Goal: Task Accomplishment & Management: Use online tool/utility

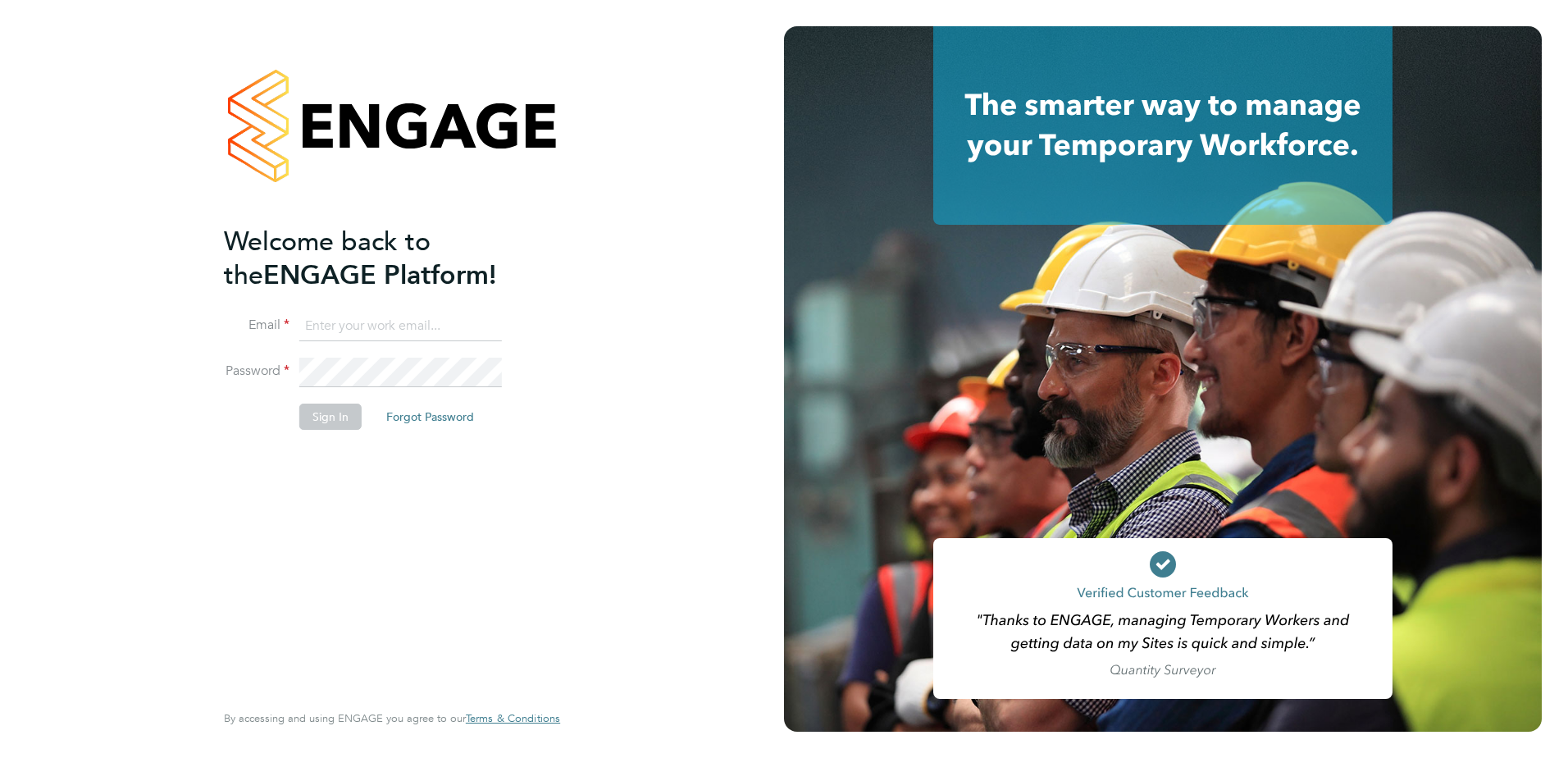
type input "jonny.millar@vistry.co.uk"
click at [336, 422] on button "Sign In" at bounding box center [331, 416] width 63 height 27
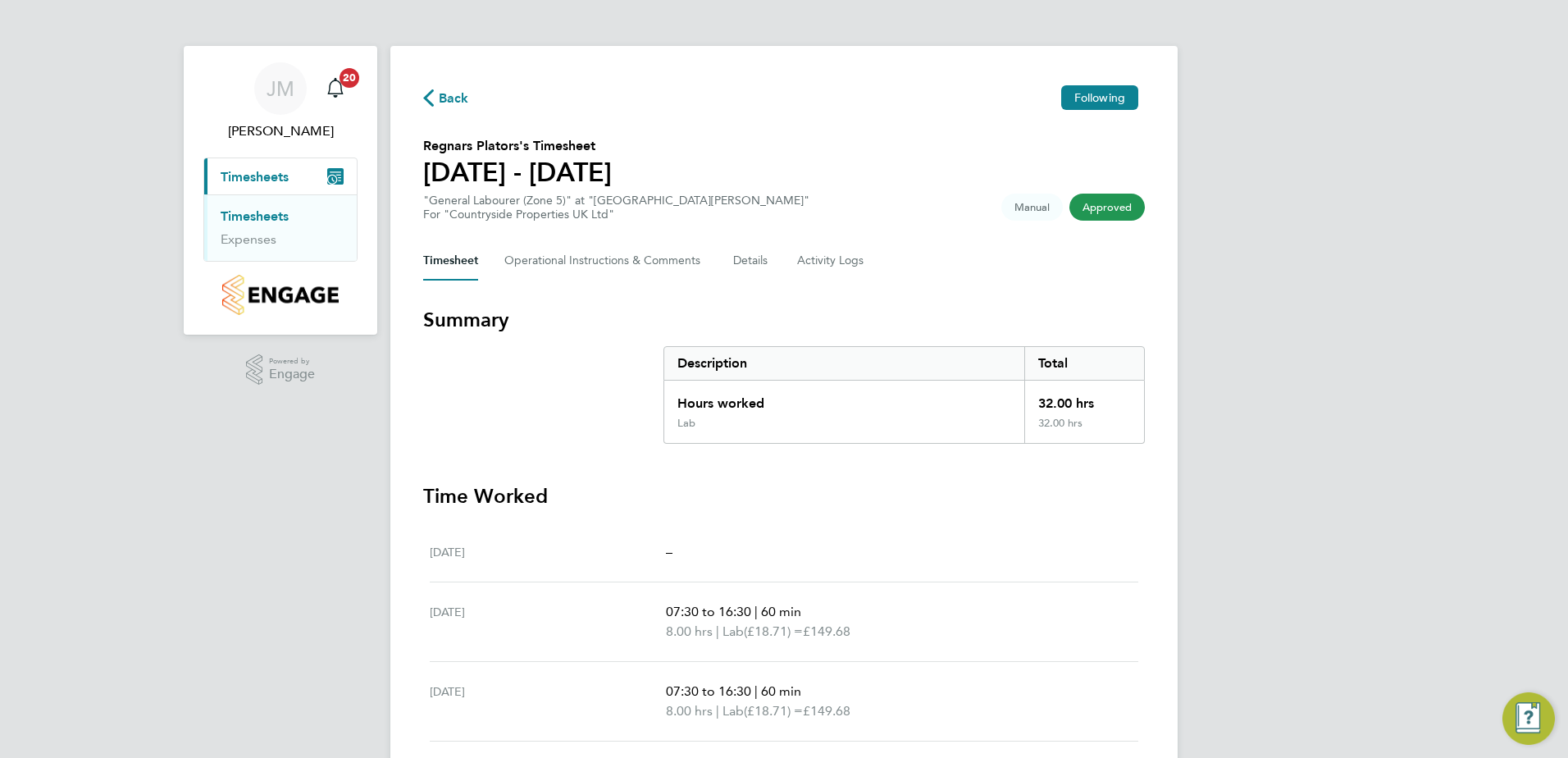
click at [240, 179] on span "Timesheets" at bounding box center [254, 177] width 68 height 16
click at [260, 218] on link "Timesheets" at bounding box center [254, 216] width 68 height 16
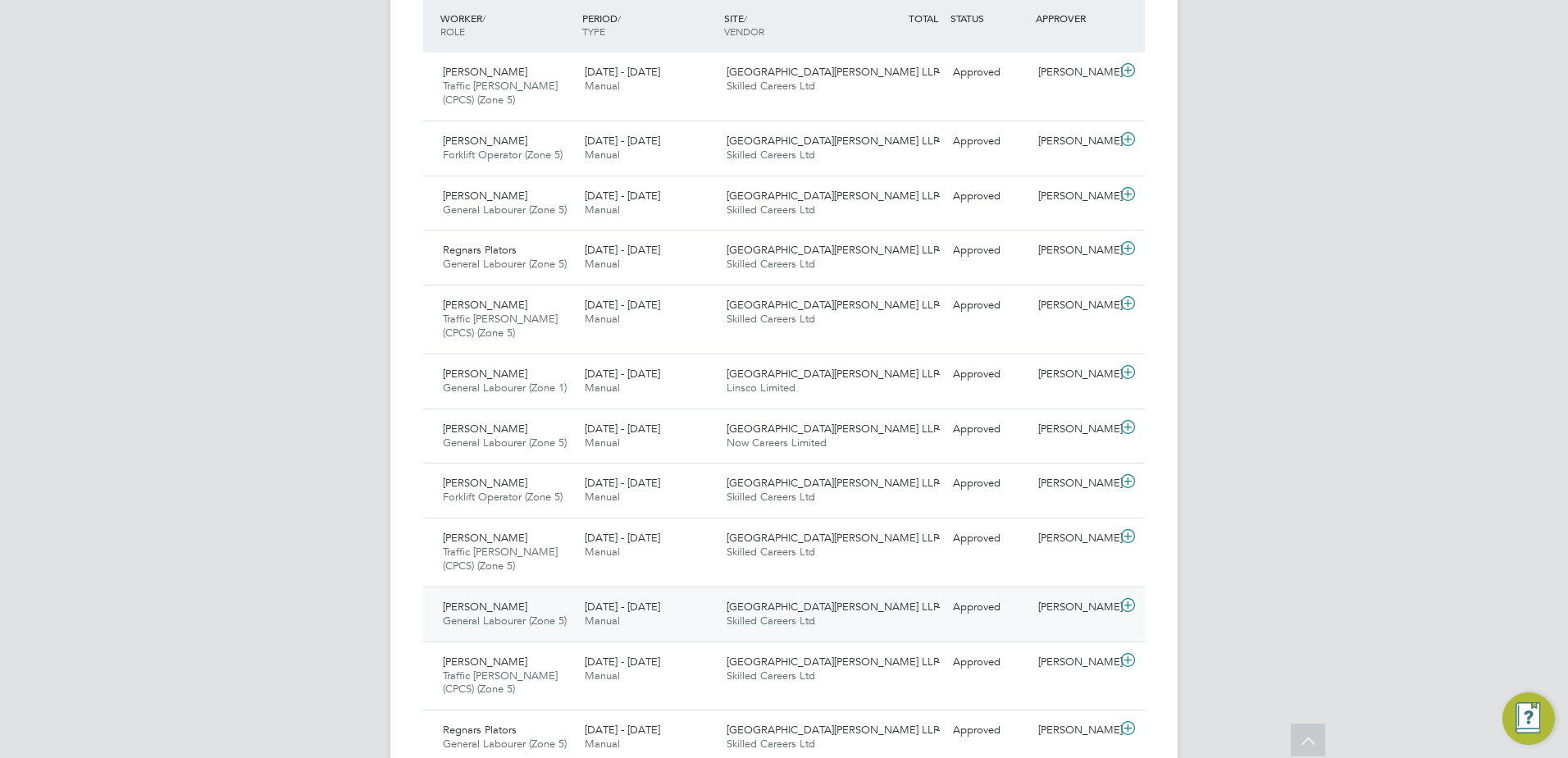
click at [499, 623] on span "General Labourer (Zone 5)" at bounding box center [504, 621] width 124 height 14
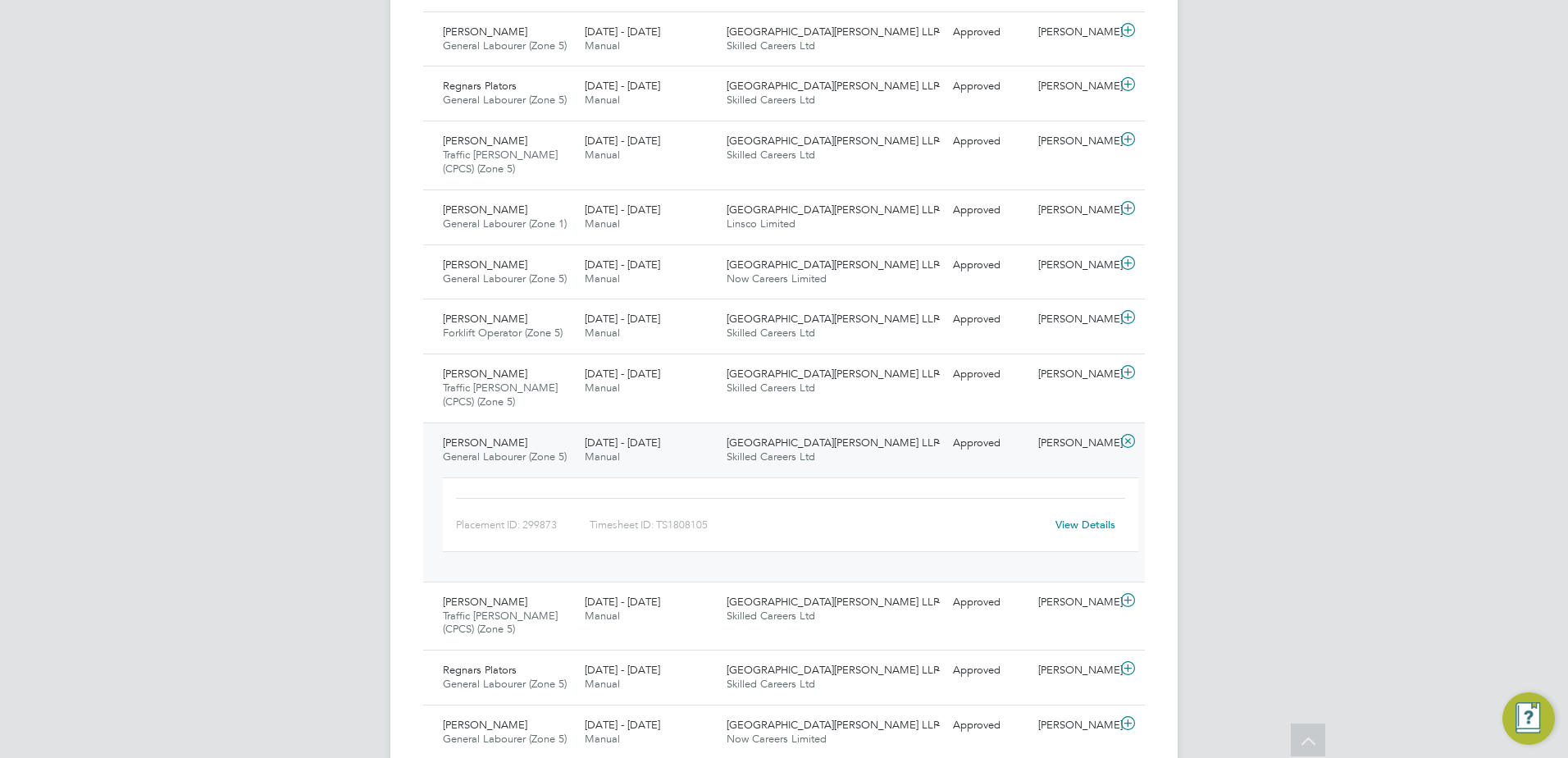
click at [1074, 524] on link "View Details" at bounding box center [1085, 524] width 60 height 14
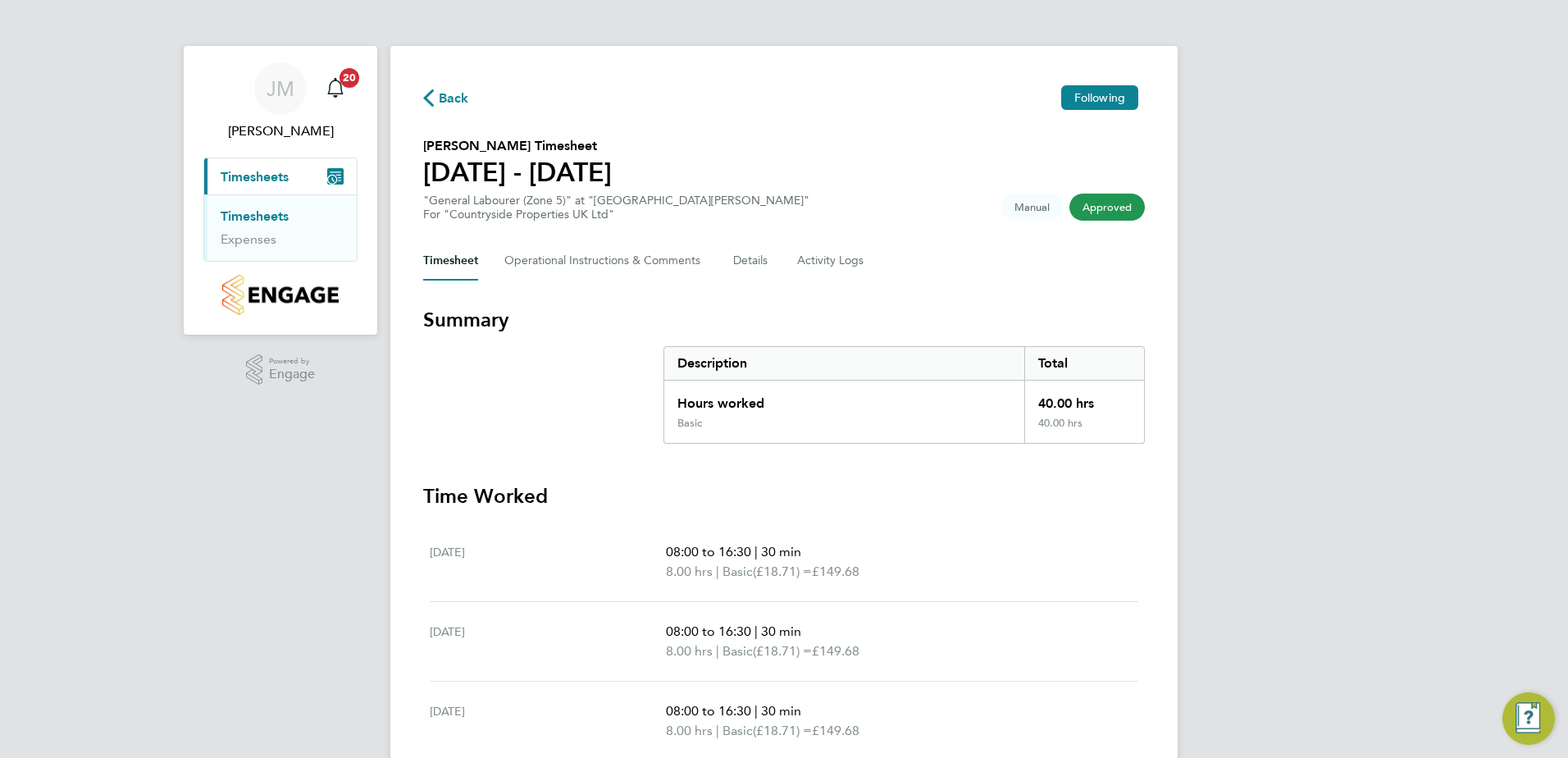
click at [265, 216] on link "Timesheets" at bounding box center [254, 216] width 68 height 16
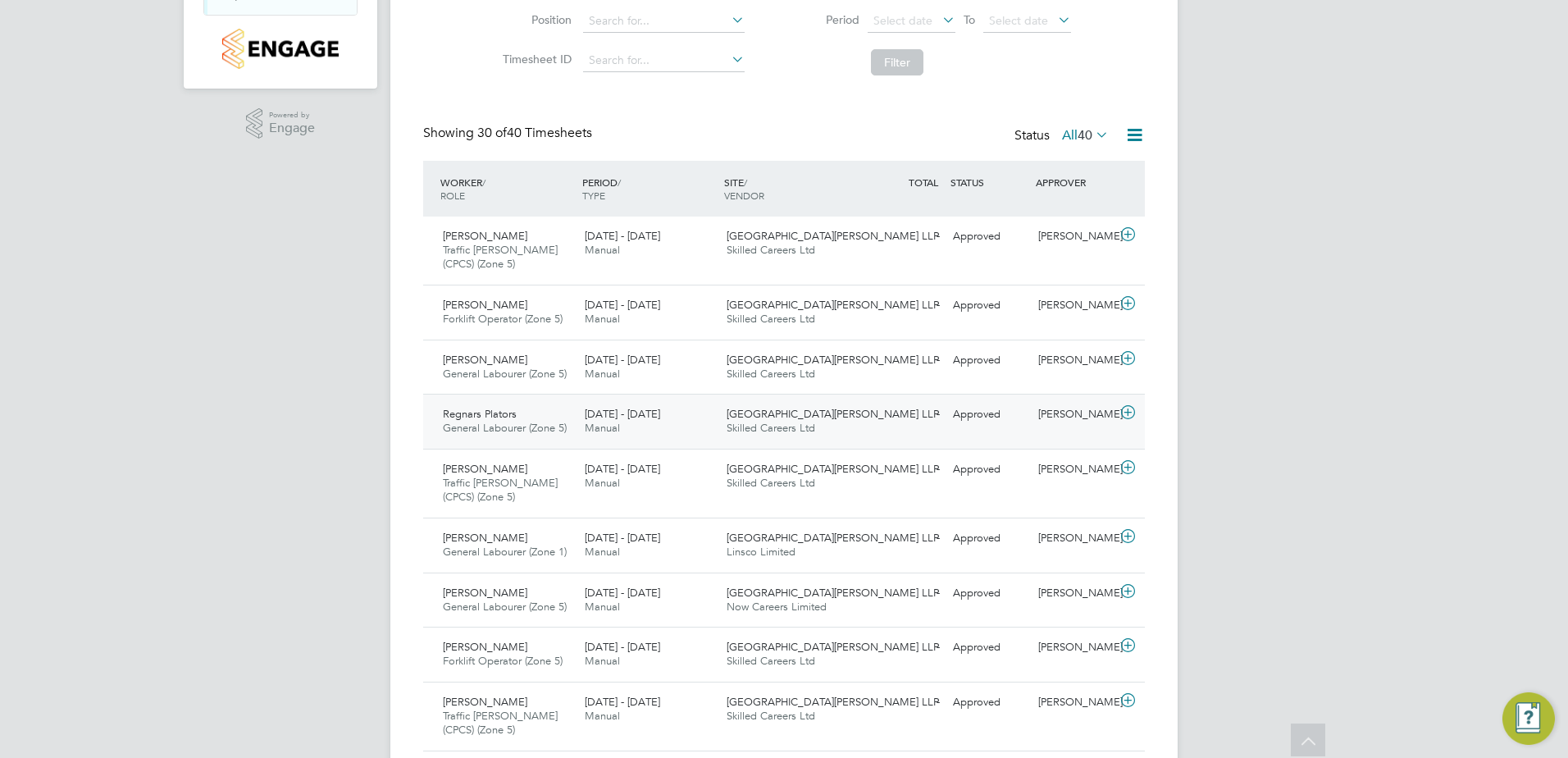
click at [524, 407] on div "Regnars Plators General Labourer (Zone 5) 25 - 31 Aug 2025" at bounding box center [507, 422] width 142 height 41
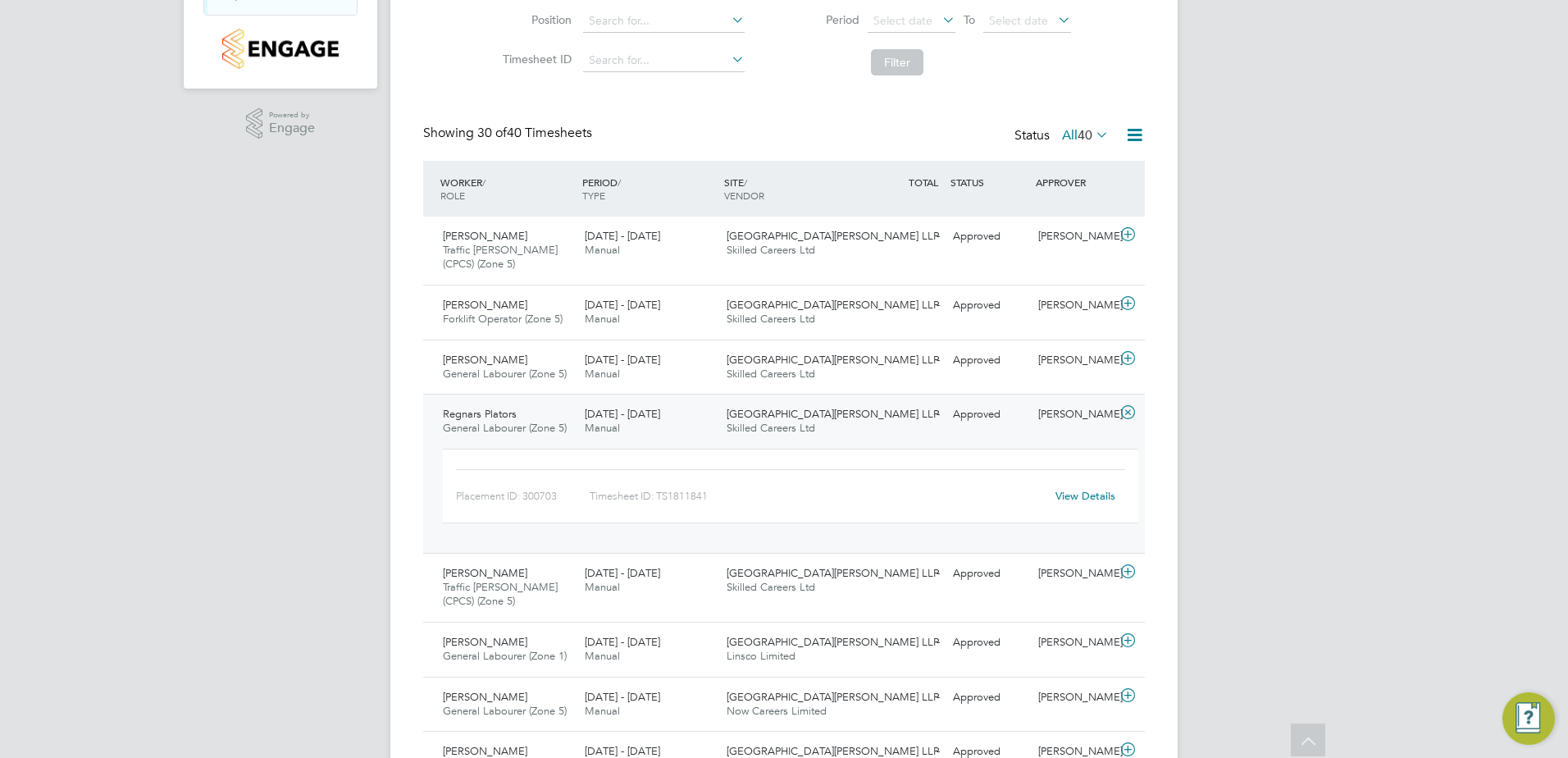
click at [1066, 495] on link "View Details" at bounding box center [1085, 496] width 60 height 14
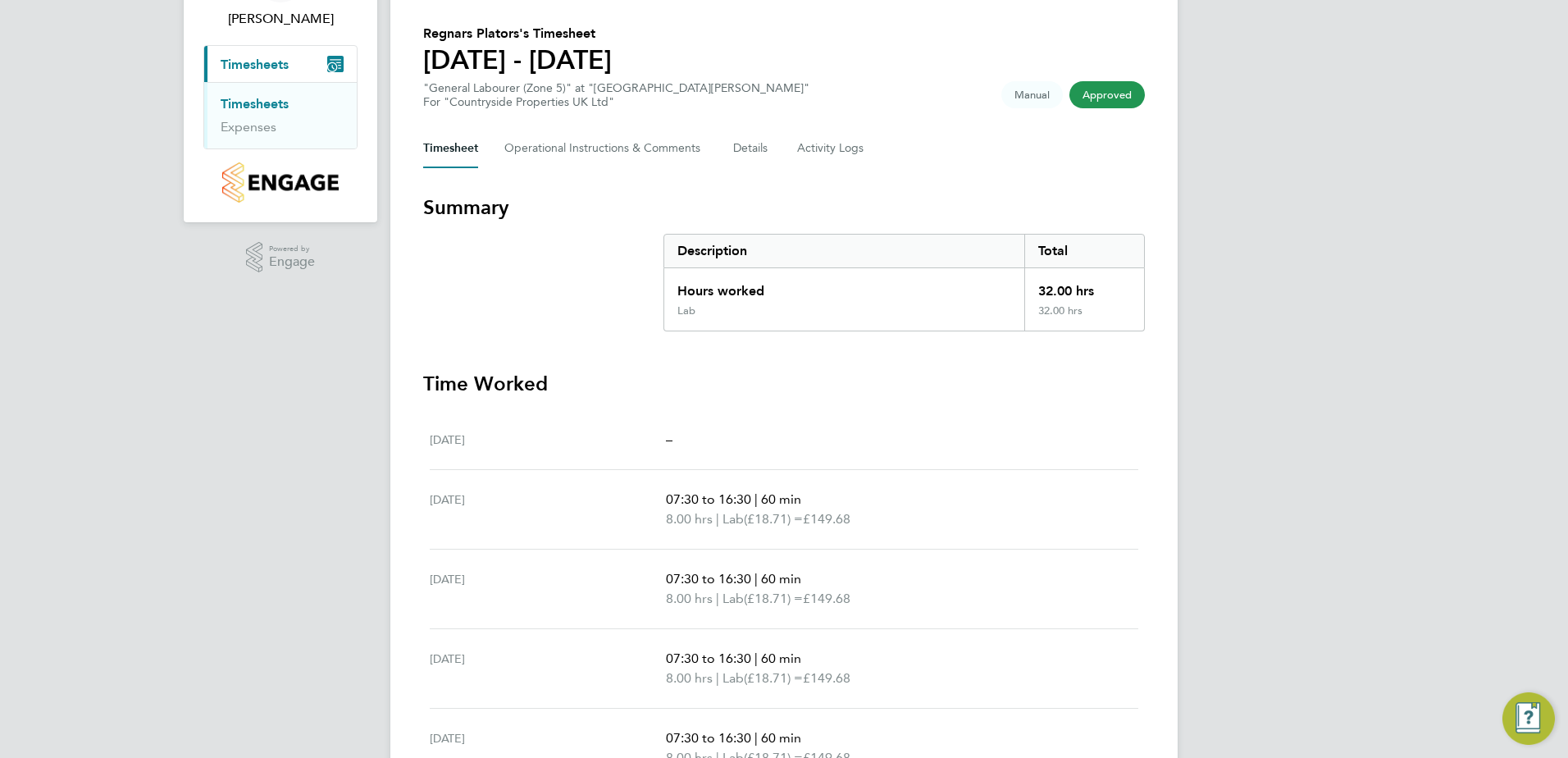
scroll to position [82, 0]
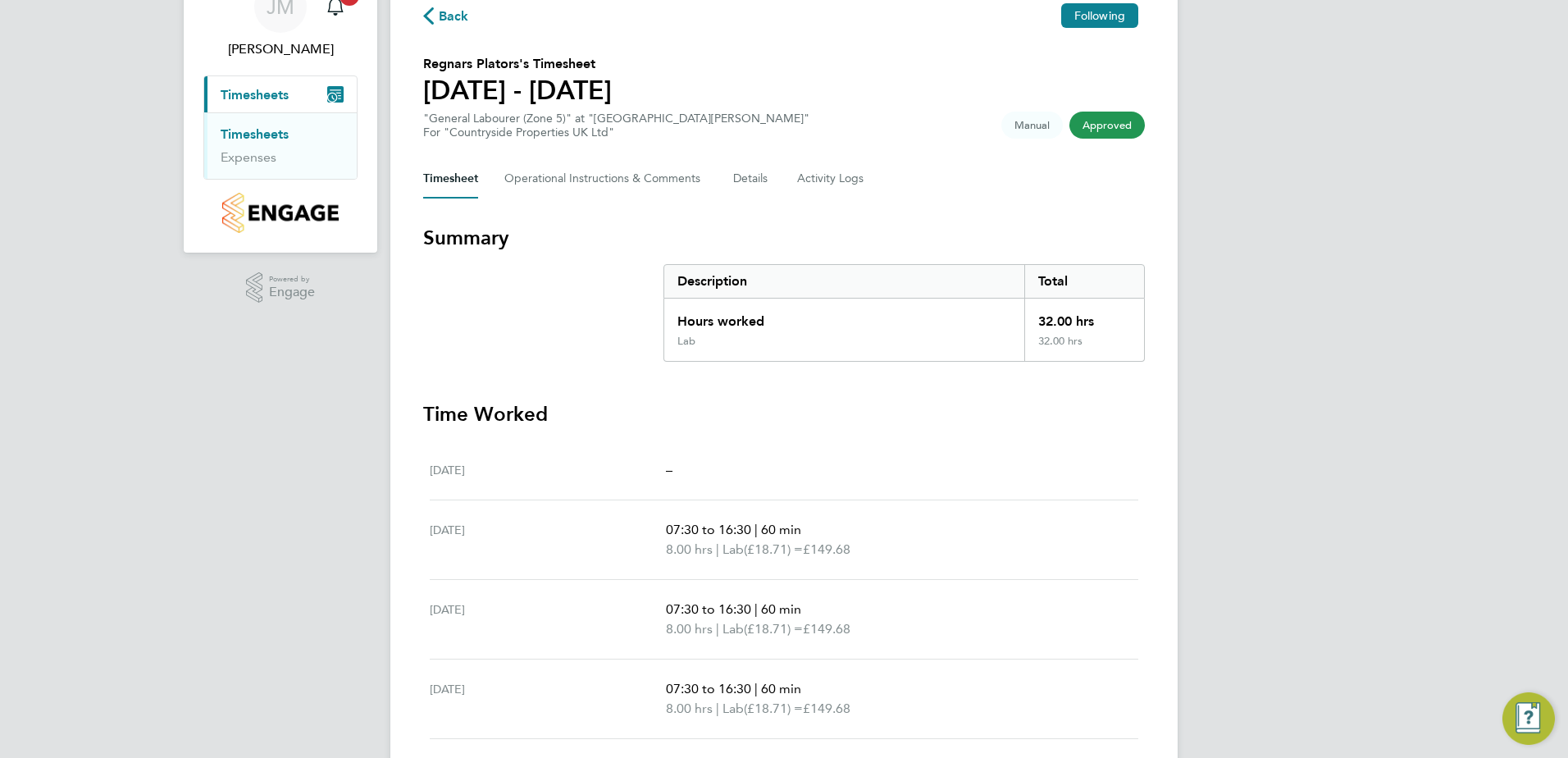
click at [262, 132] on link "Timesheets" at bounding box center [254, 135] width 68 height 16
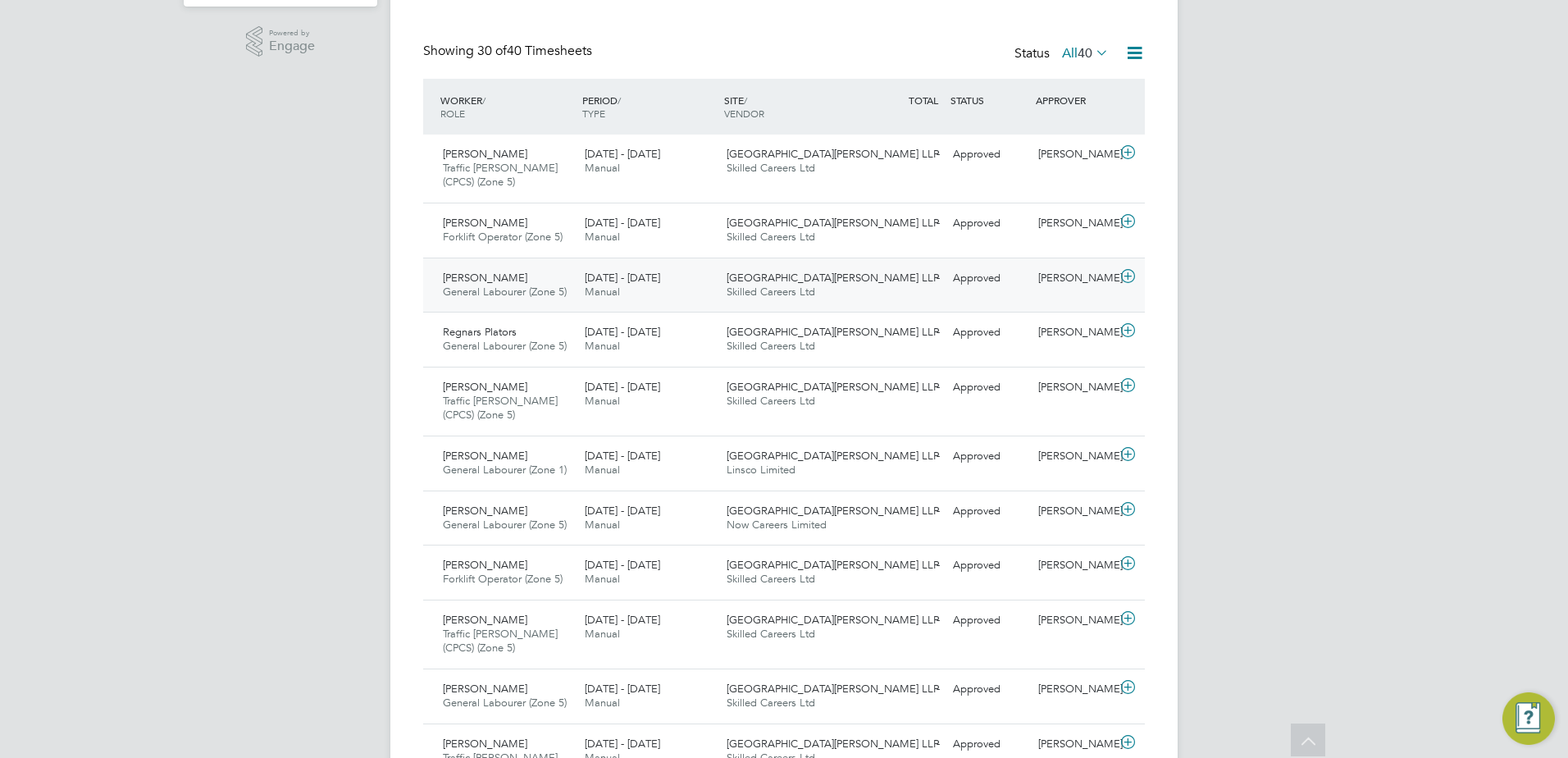
click at [513, 283] on span "Declan Murphy" at bounding box center [485, 278] width 84 height 14
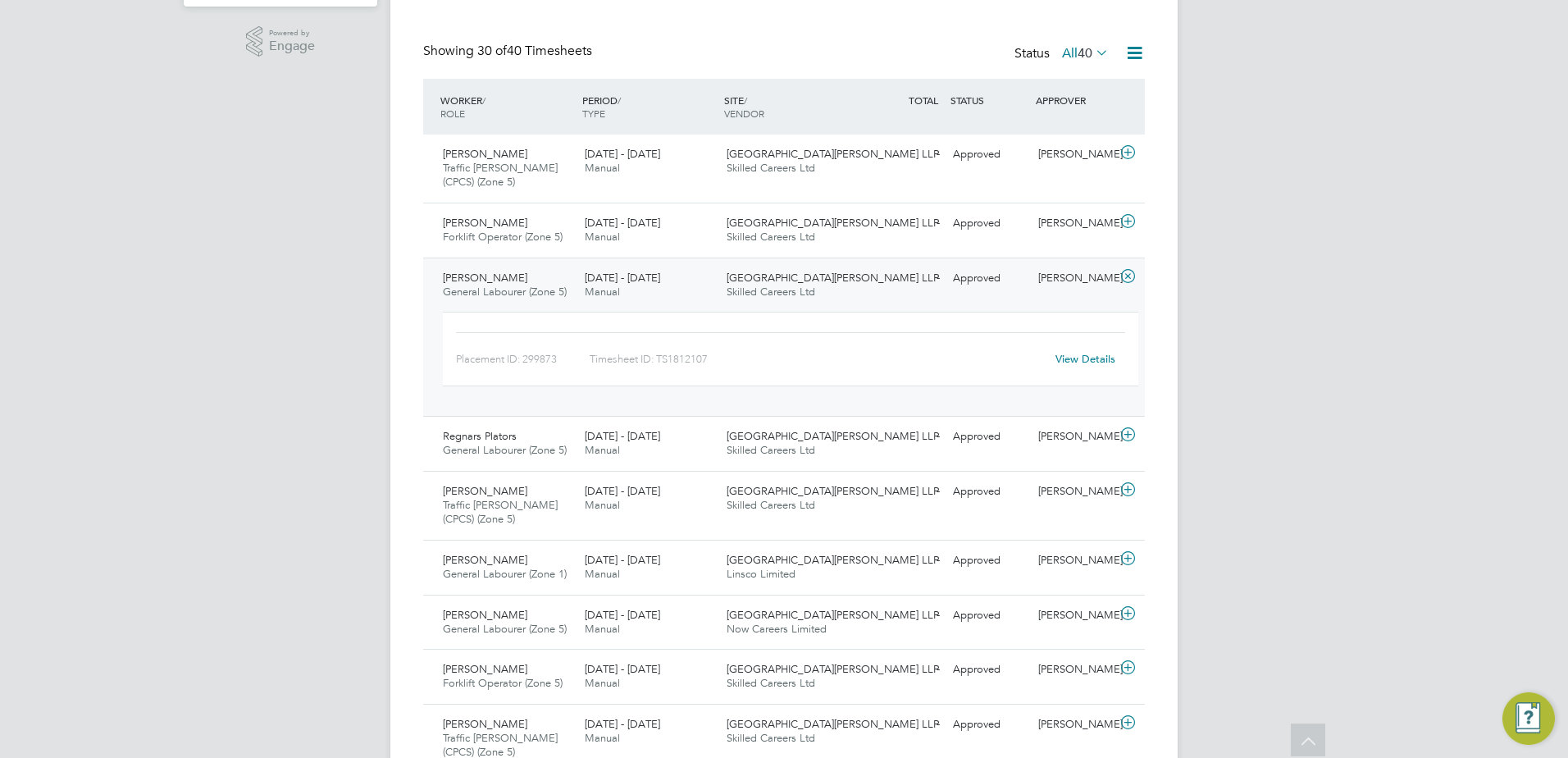
click at [1066, 364] on link "View Details" at bounding box center [1085, 359] width 60 height 14
